Goal: Transaction & Acquisition: Purchase product/service

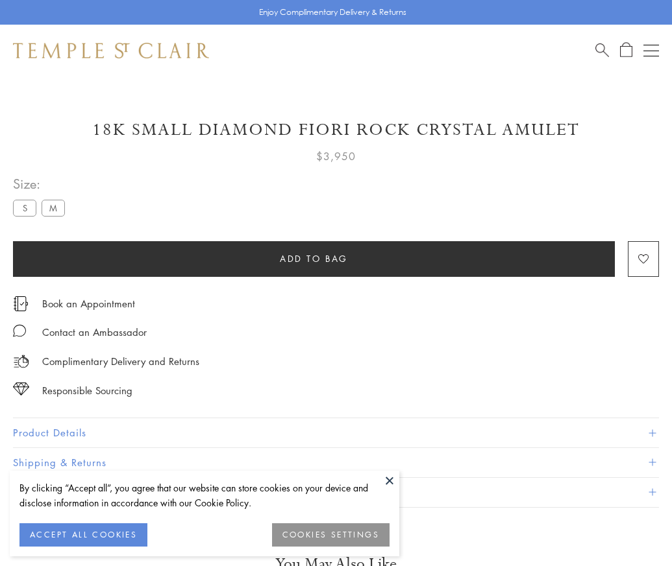
click at [313, 258] on span "Add to bag" at bounding box center [314, 259] width 68 height 14
